Goal: Communication & Community: Share content

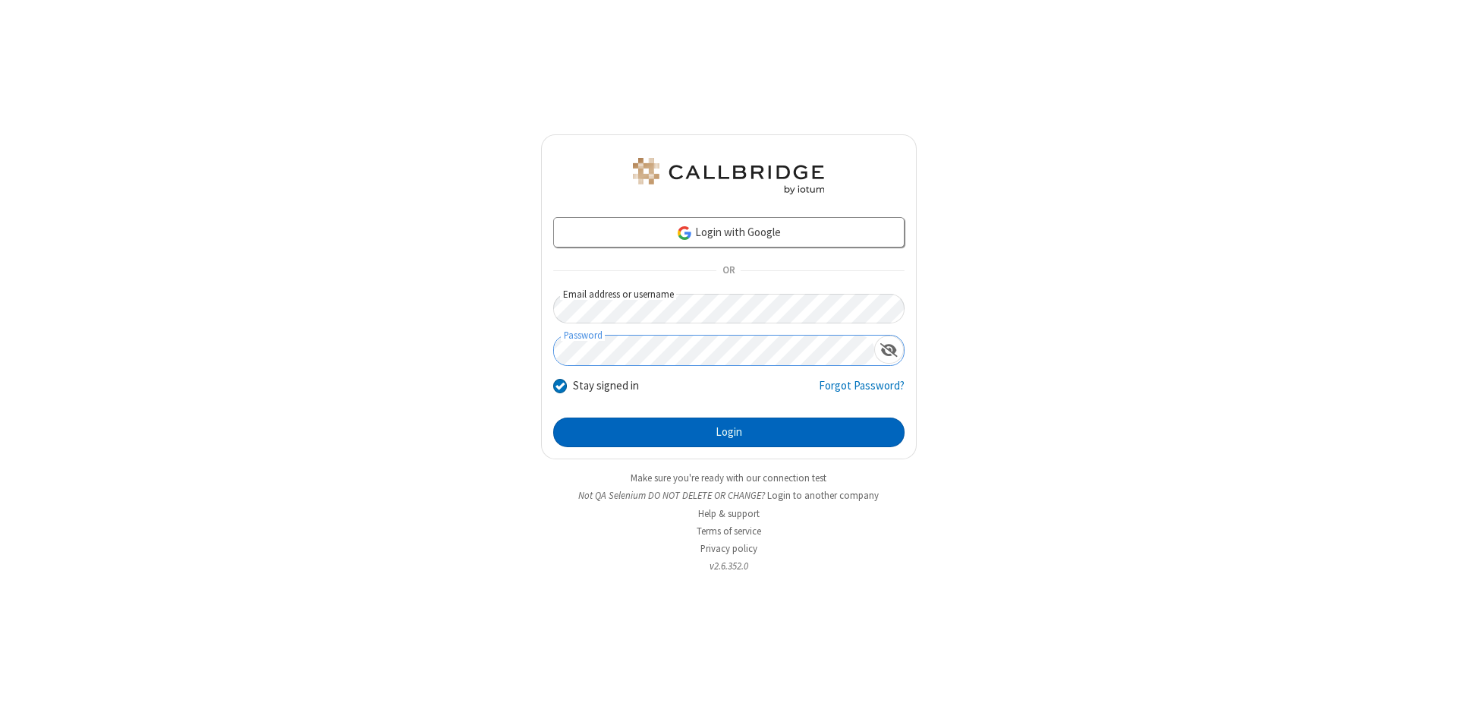
click at [729, 433] on button "Login" at bounding box center [728, 432] width 351 height 30
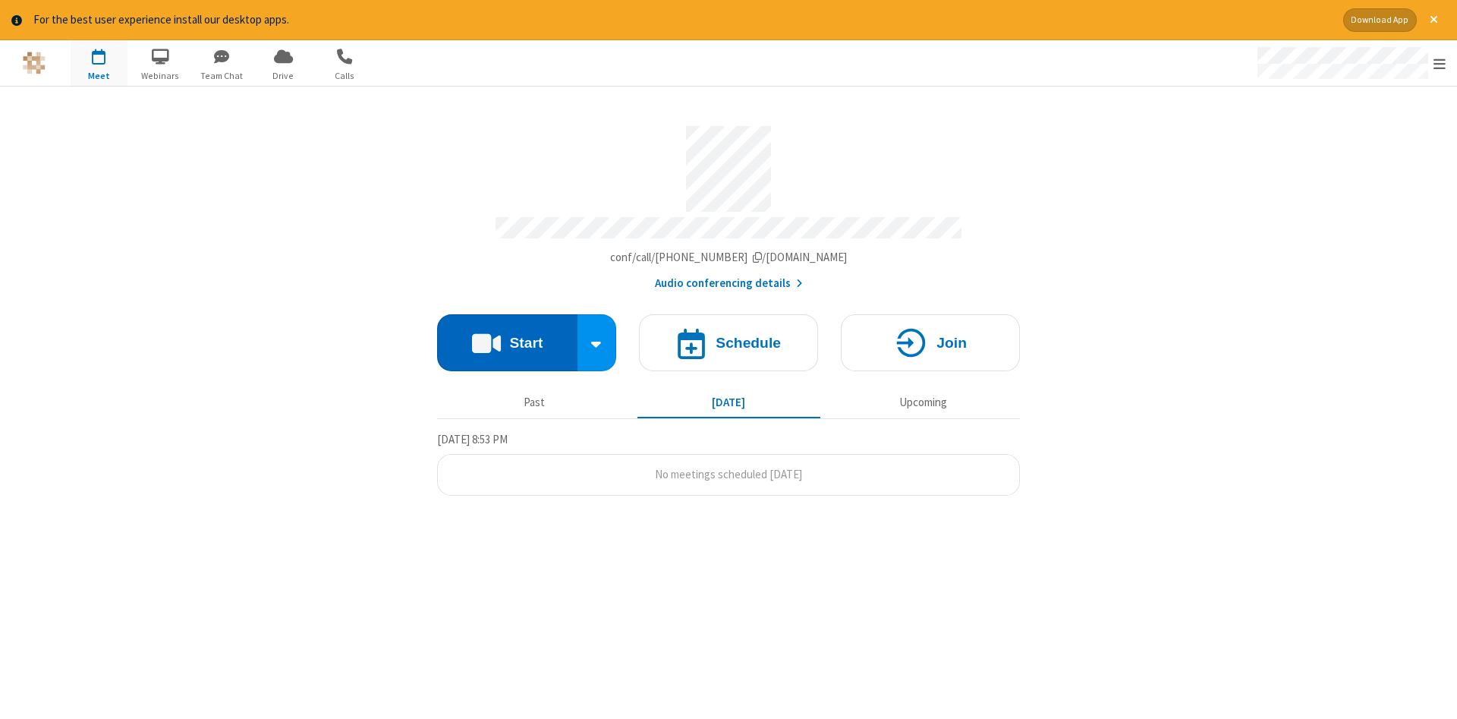
click at [507, 337] on button "Start" at bounding box center [507, 342] width 140 height 57
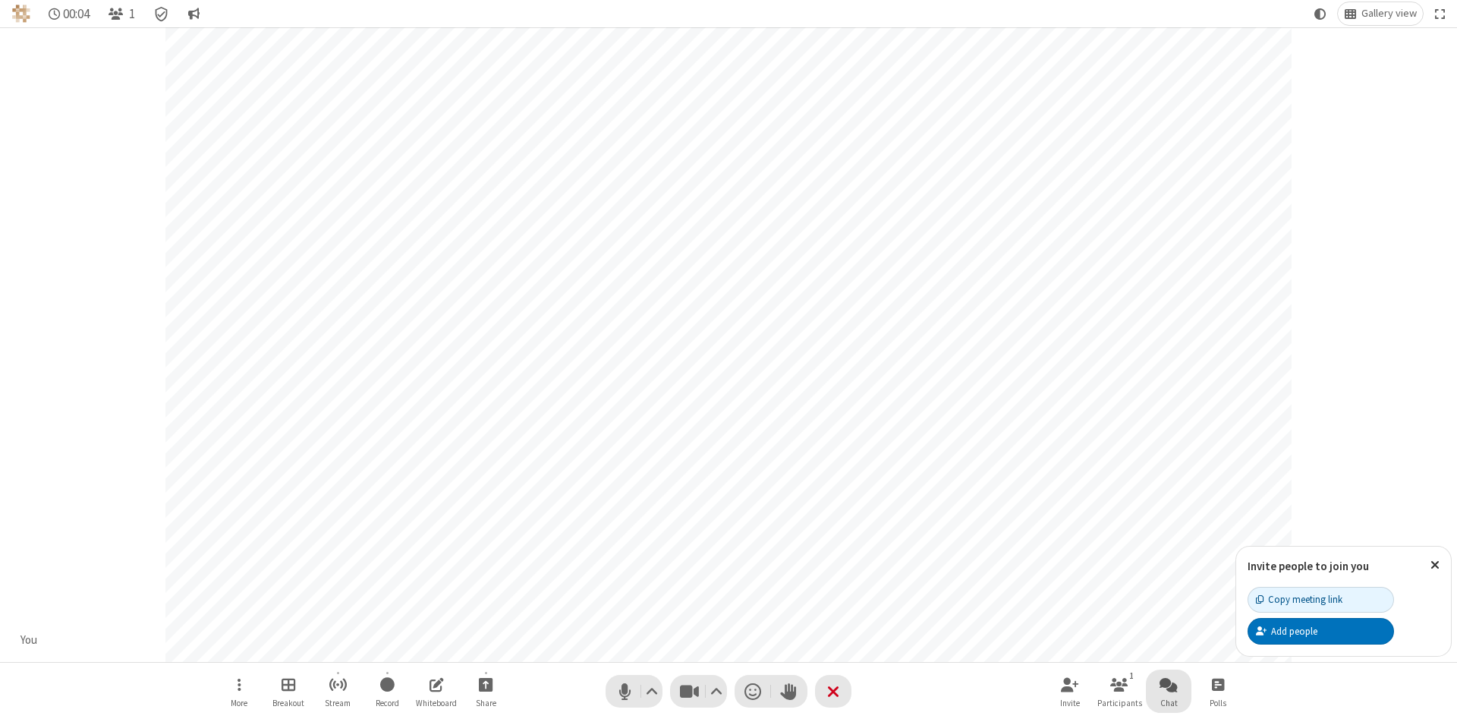
click at [1169, 684] on span "Open chat" at bounding box center [1169, 684] width 18 height 19
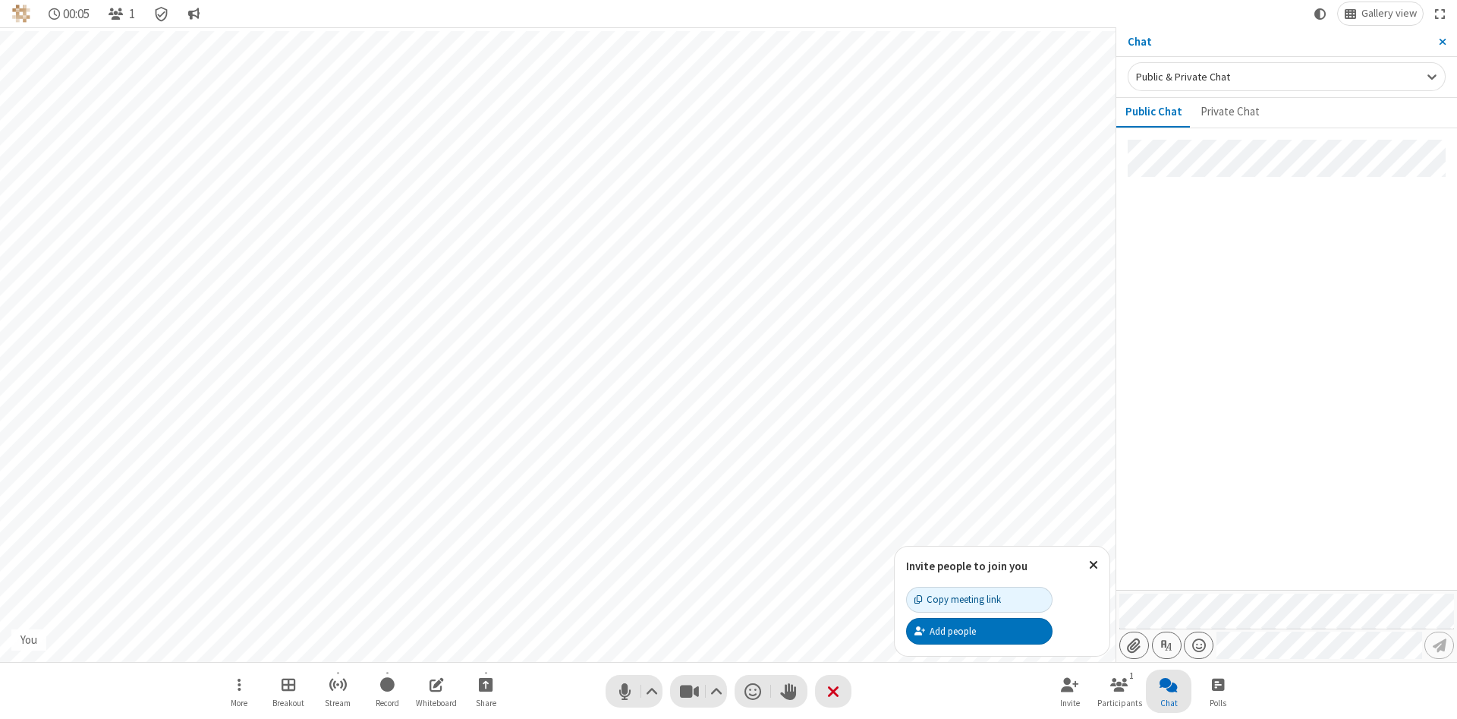
type input "C:\fakepath\doc_test.docx"
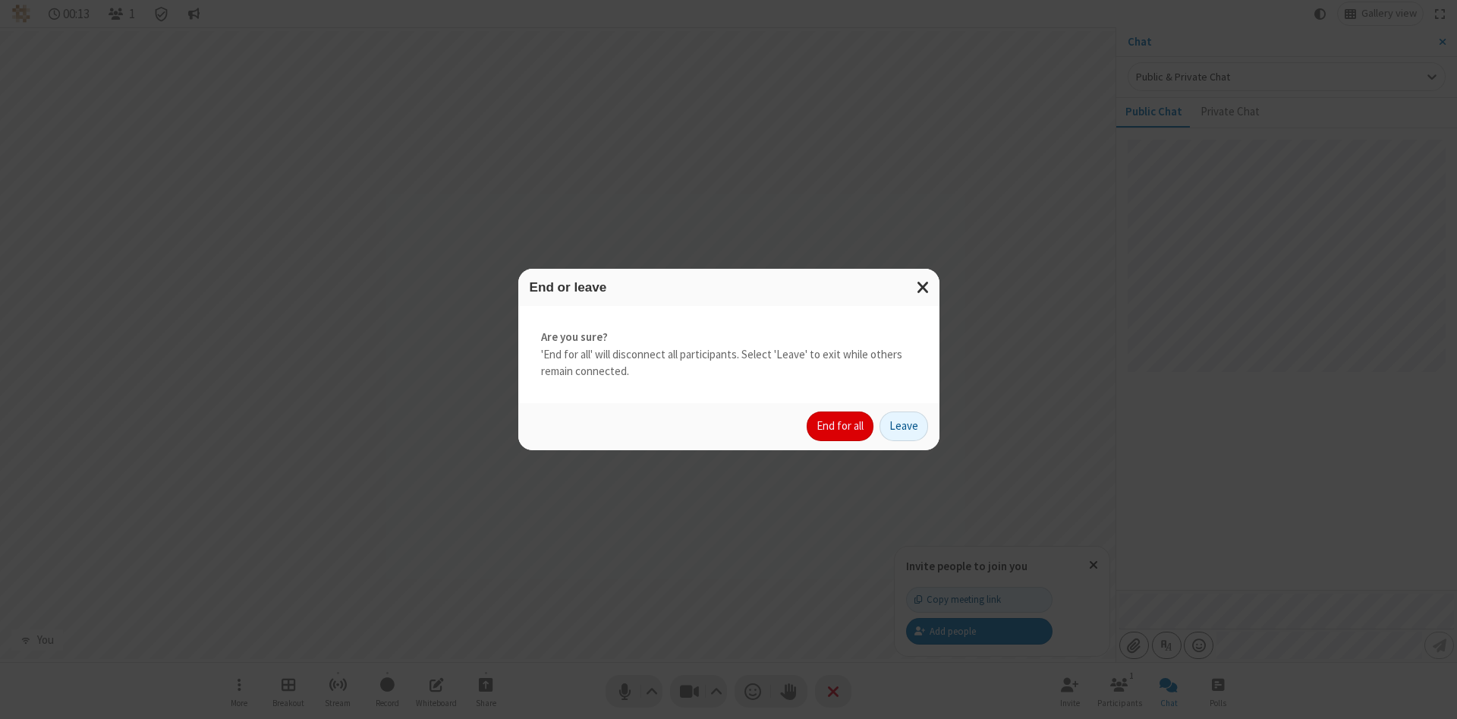
click at [841, 426] on button "End for all" at bounding box center [840, 426] width 67 height 30
